Goal: Task Accomplishment & Management: Use online tool/utility

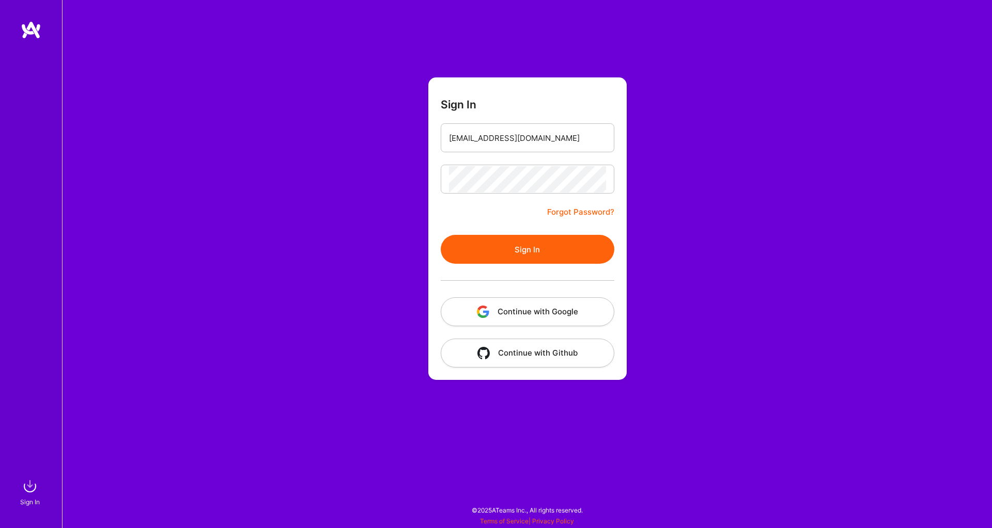
click at [547, 247] on button "Sign In" at bounding box center [527, 249] width 174 height 29
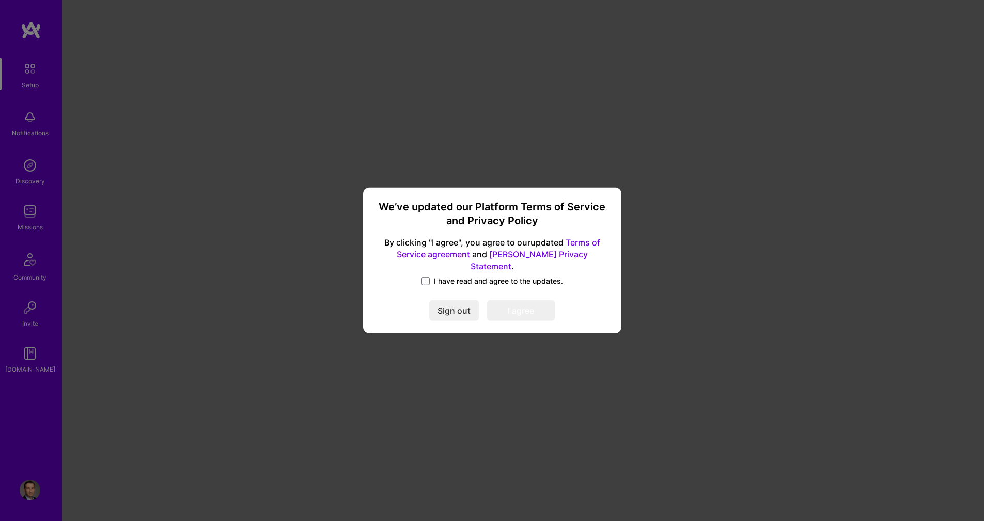
click at [432, 276] on label "I have read and agree to the updates." at bounding box center [491, 281] width 141 height 10
click at [0, 0] on input "I have read and agree to the updates." at bounding box center [0, 0] width 0 height 0
click at [533, 312] on button "I agree" at bounding box center [521, 311] width 68 height 21
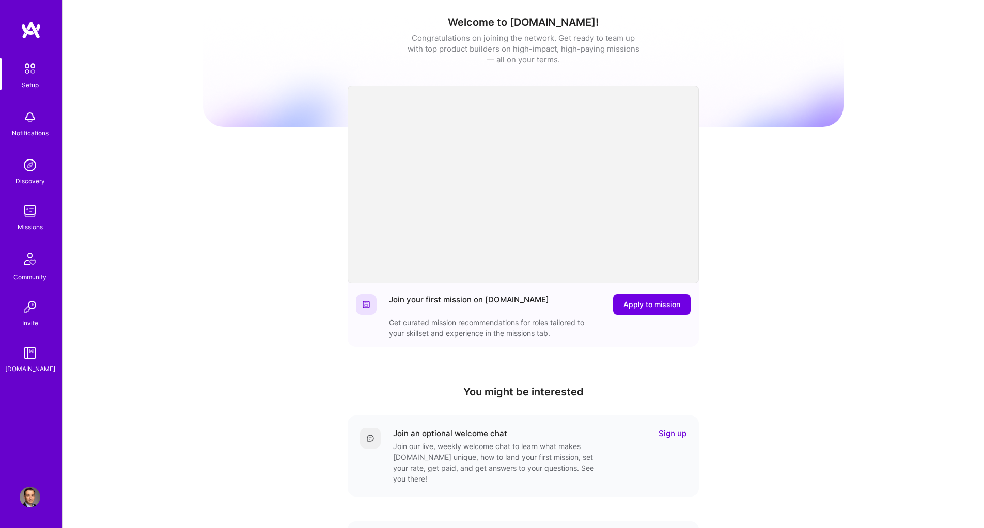
click at [34, 230] on div "Missions" at bounding box center [30, 227] width 25 height 11
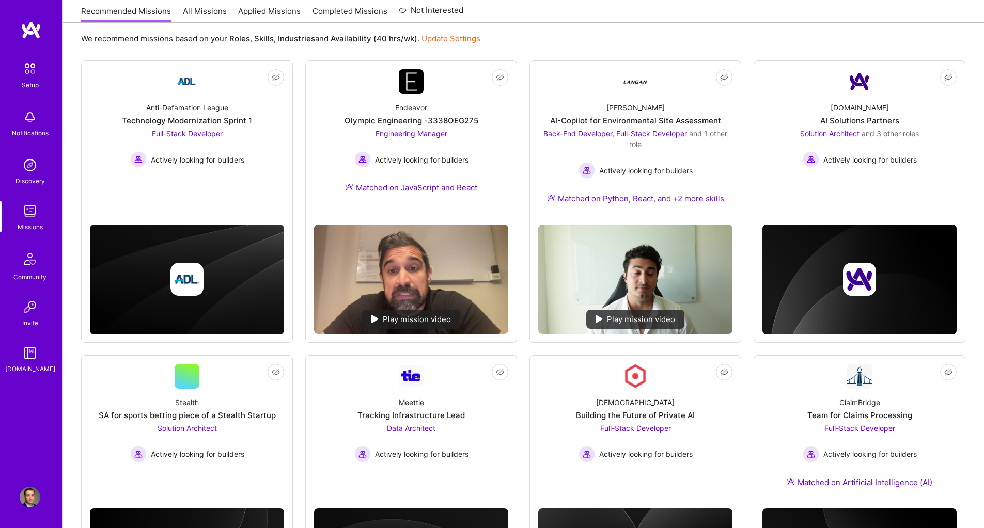
scroll to position [124, 0]
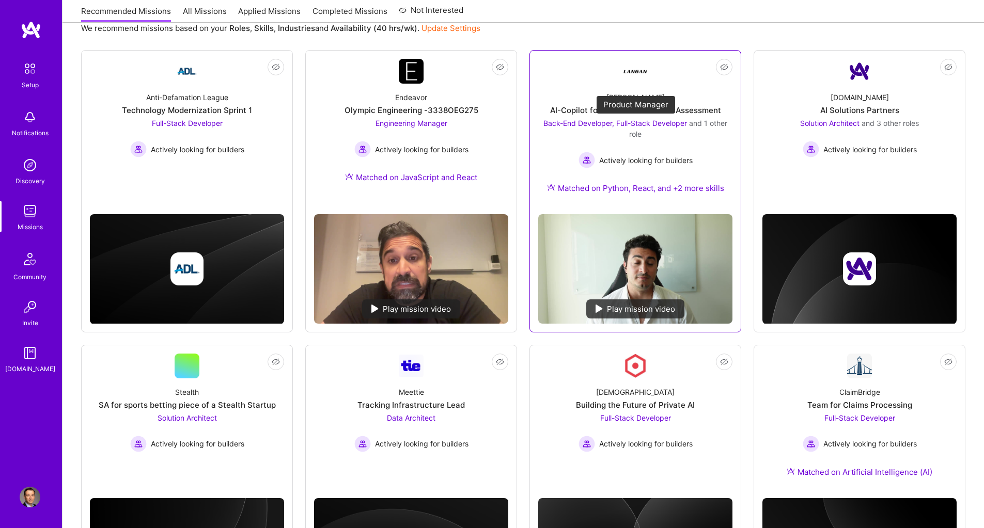
click at [578, 120] on span "Back-End Developer, Full-Stack Developer" at bounding box center [615, 123] width 144 height 9
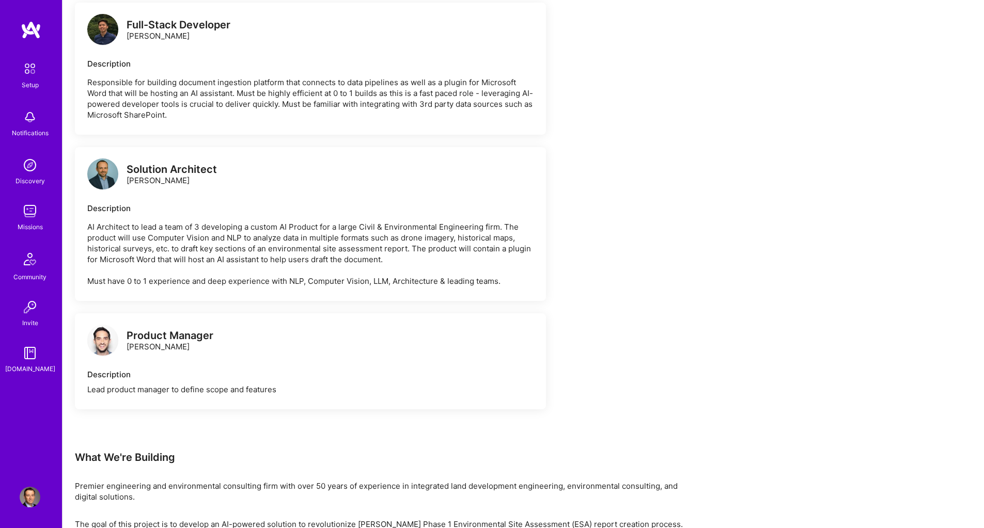
scroll to position [1797, 0]
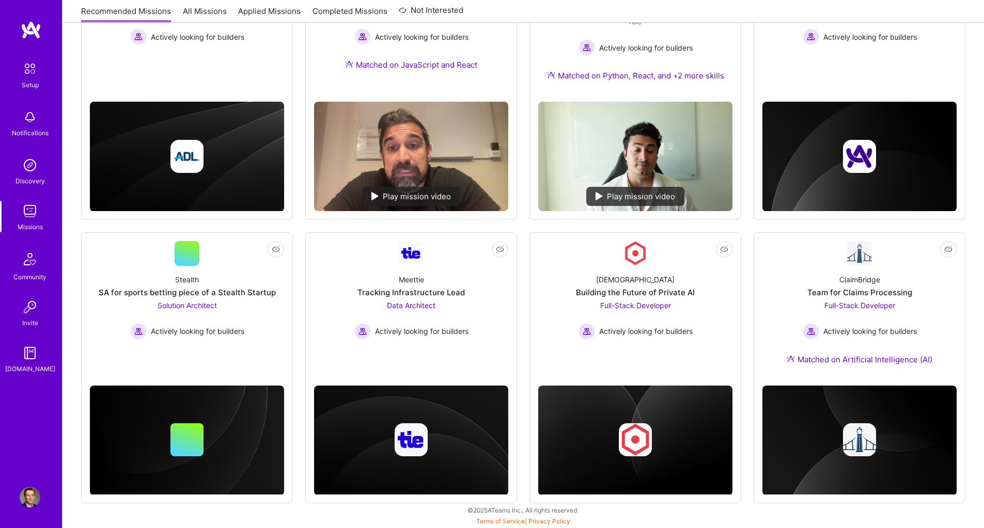
scroll to position [124, 0]
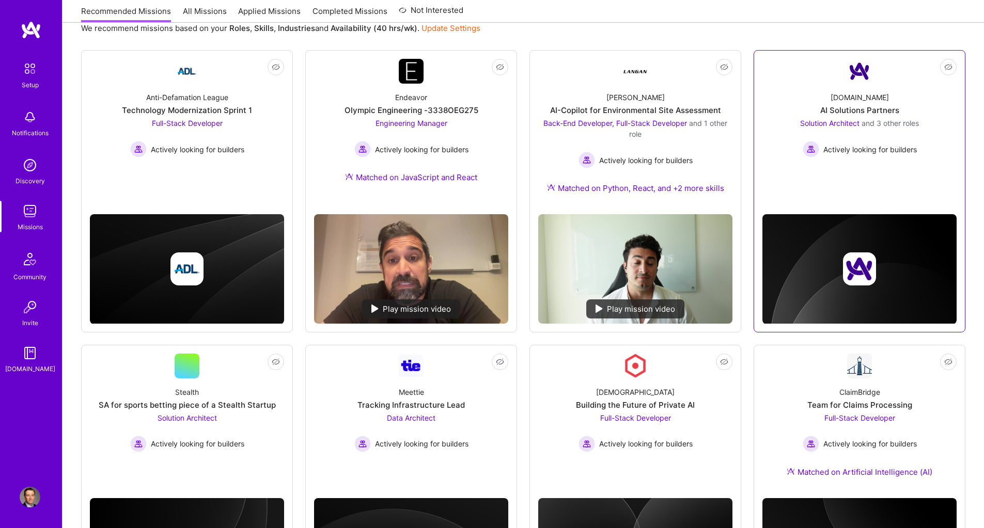
click at [863, 91] on div "[DOMAIN_NAME] AI Solutions Partners Solution Architect and 3 other roles Active…" at bounding box center [859, 121] width 194 height 74
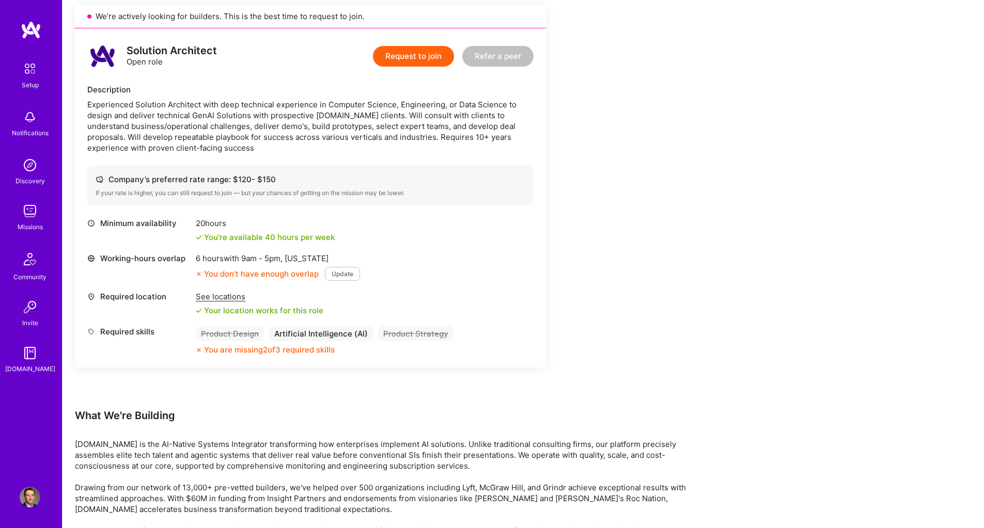
drag, startPoint x: 558, startPoint y: 293, endPoint x: 568, endPoint y: 282, distance: 13.9
